Goal: Task Accomplishment & Management: Use online tool/utility

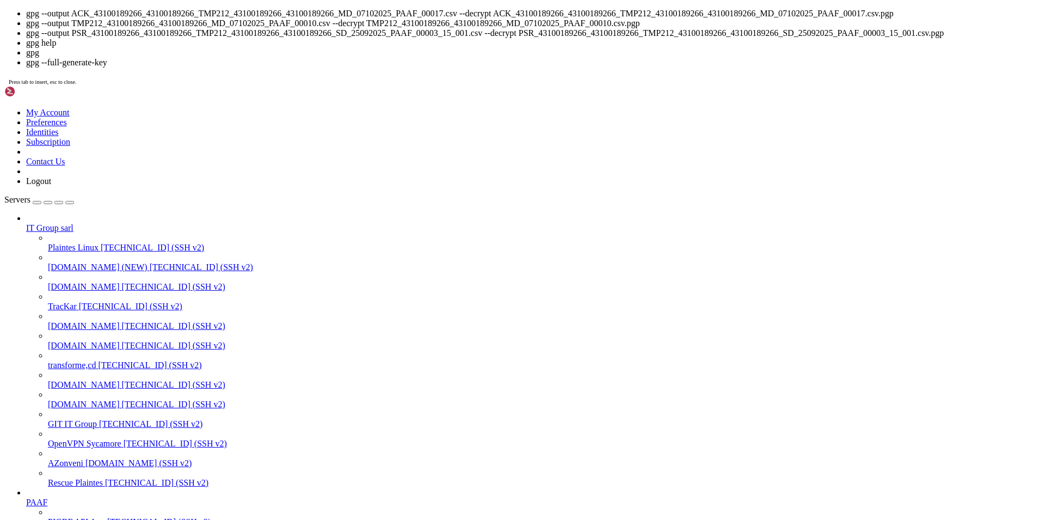
scroll to position [4354, 0]
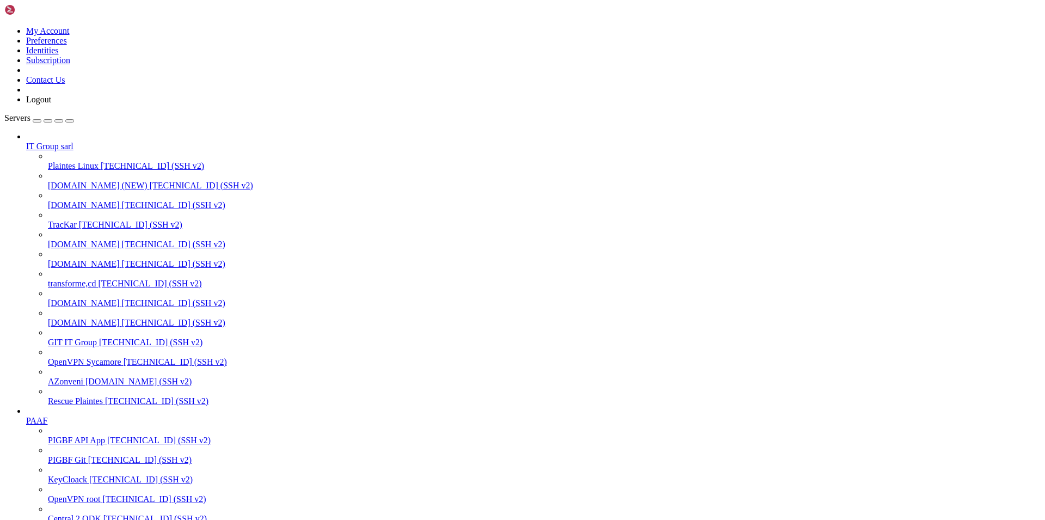
scroll to position [0, 0]
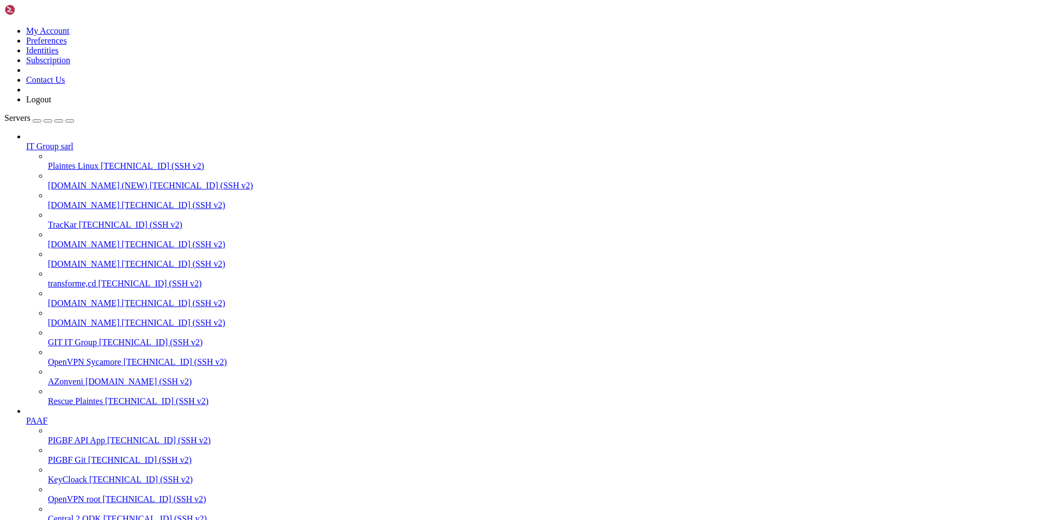
type input "/home/[PERSON_NAME]"
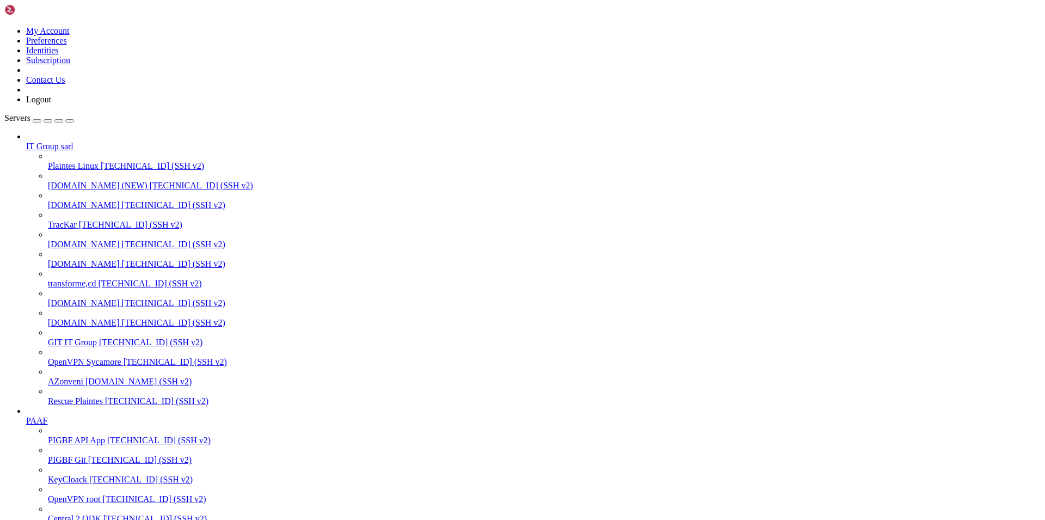
scroll to position [588, 0]
